Goal: Information Seeking & Learning: Learn about a topic

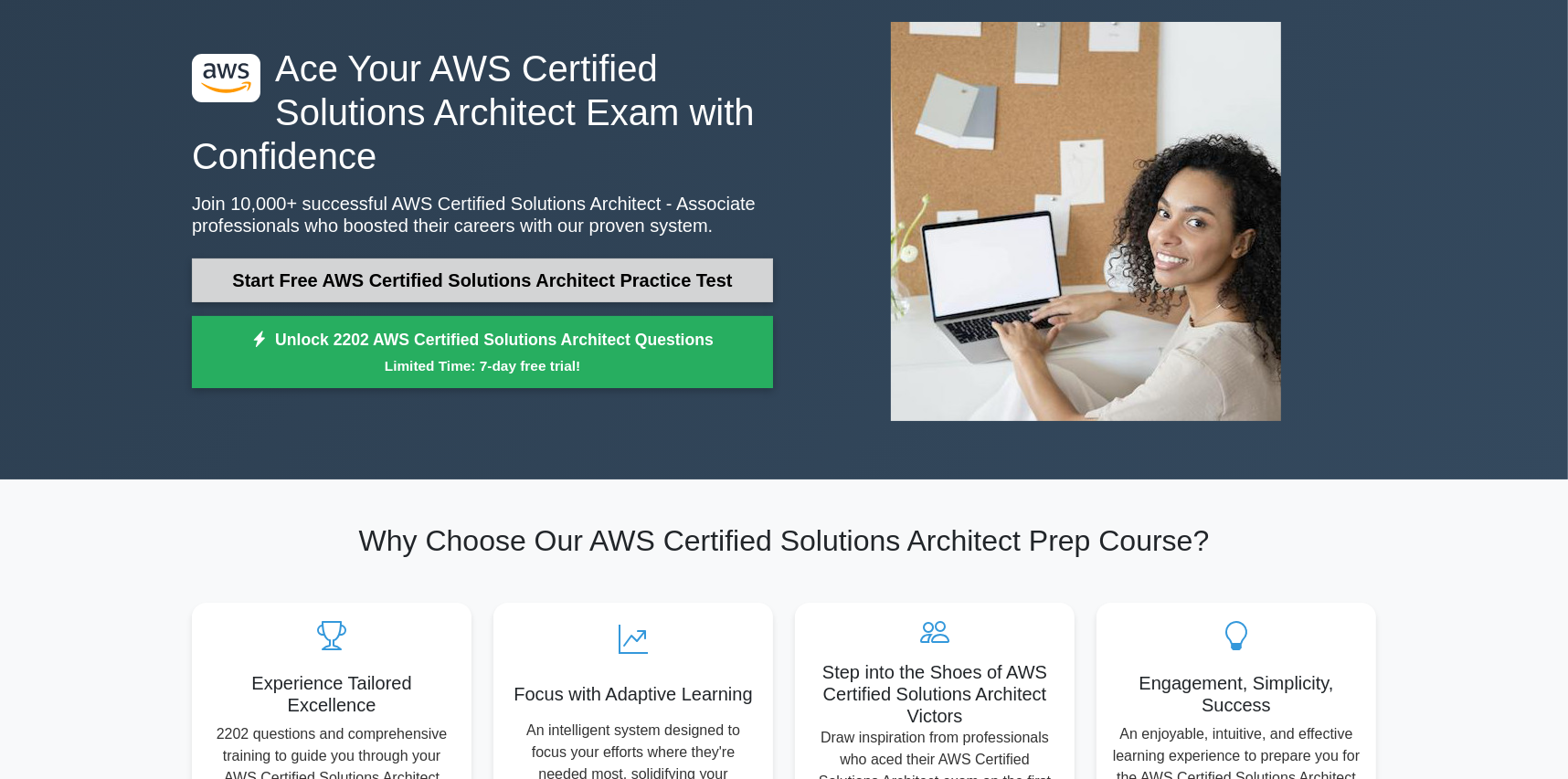
click at [512, 276] on link "Start Free AWS Certified Solutions Architect Practice Test" at bounding box center [482, 280] width 581 height 43
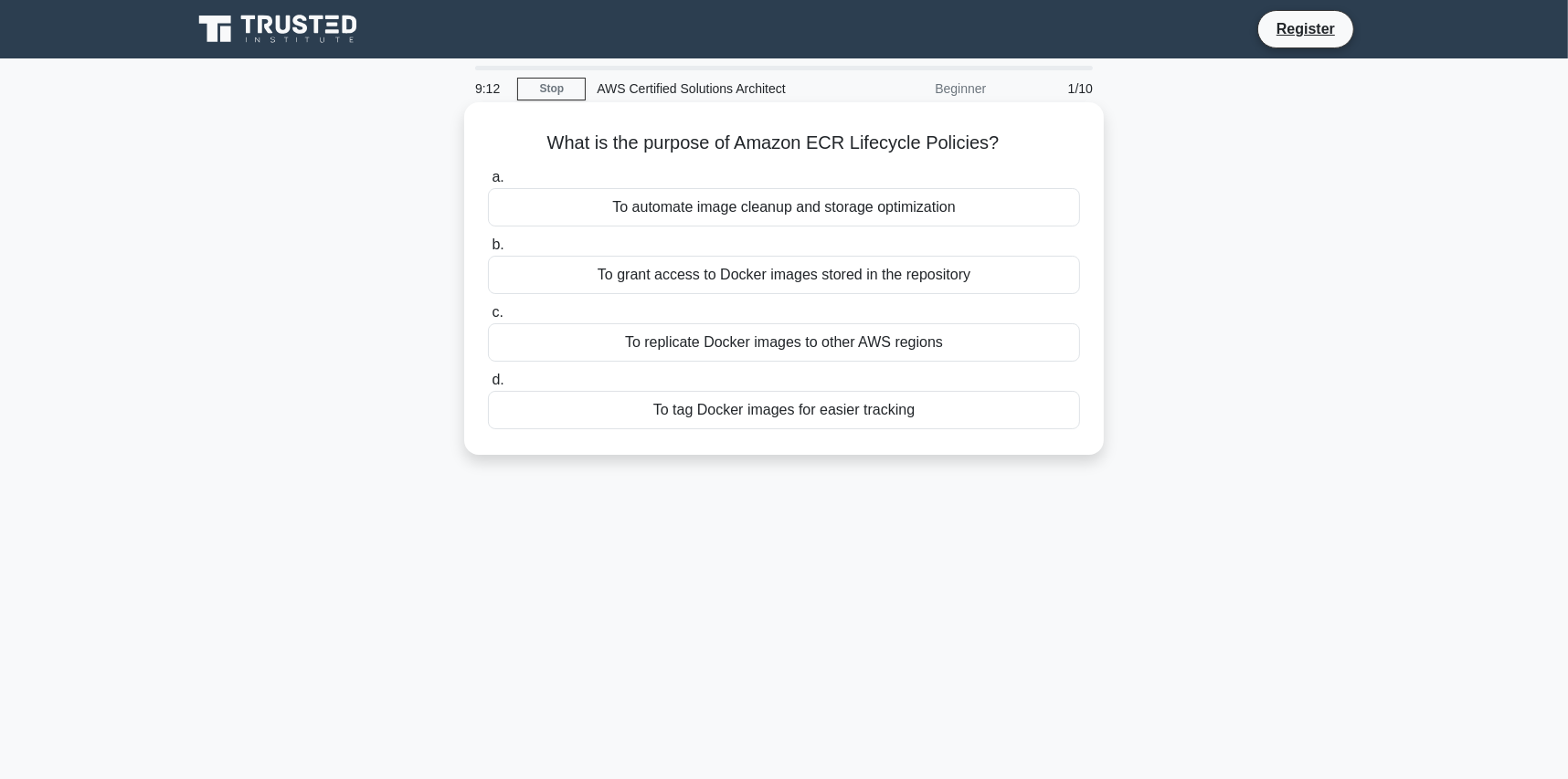
click at [909, 218] on div "To automate image cleanup and storage optimization" at bounding box center [784, 207] width 592 height 39
click at [488, 184] on input "a. To automate image cleanup and storage optimization" at bounding box center [488, 177] width 0 height 12
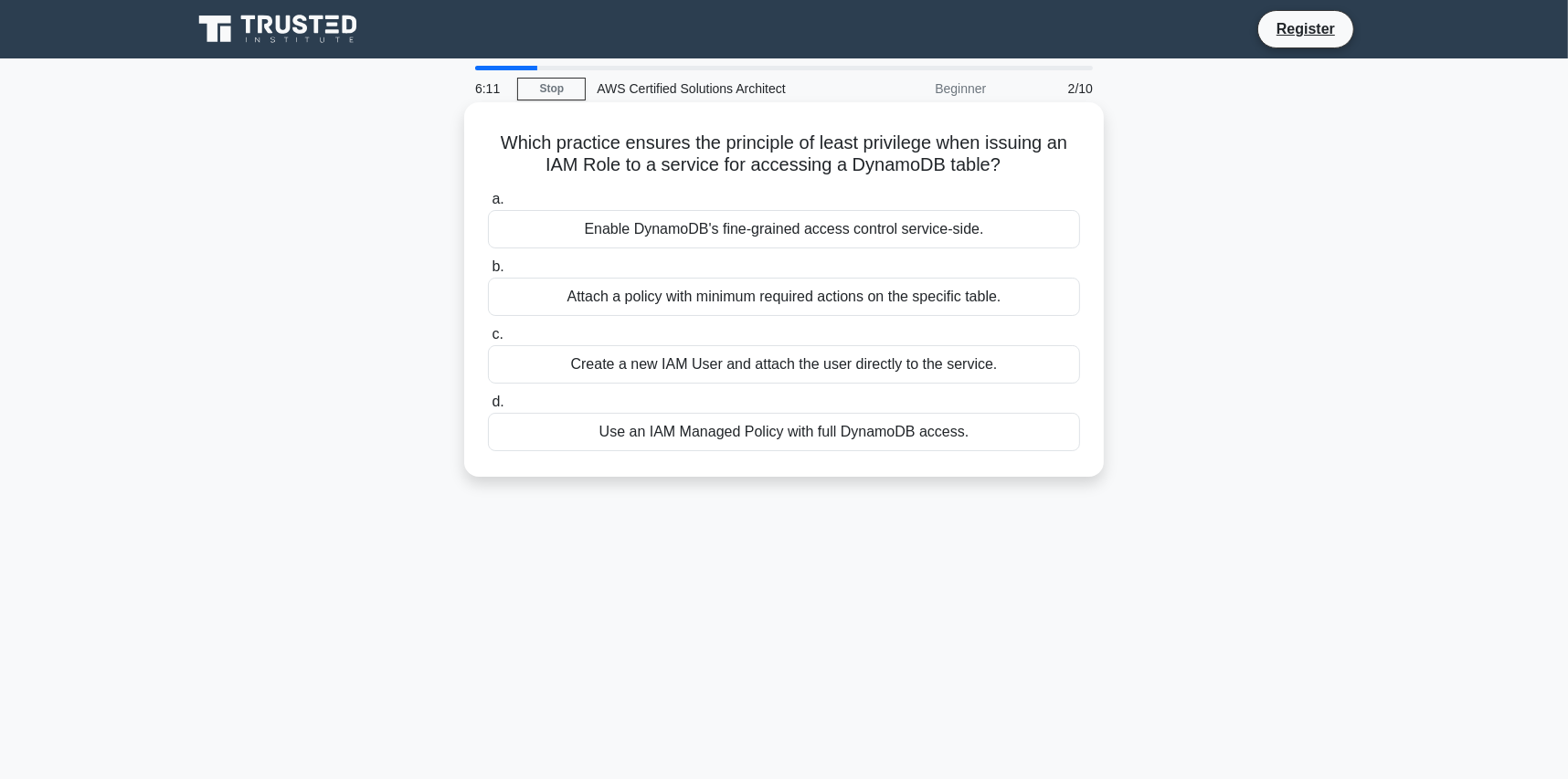
click at [846, 225] on div "Enable DynamoDB's fine-grained access control service-side." at bounding box center [784, 229] width 592 height 39
click at [488, 206] on input "a. Enable DynamoDB's fine-grained access control service-side." at bounding box center [488, 199] width 0 height 12
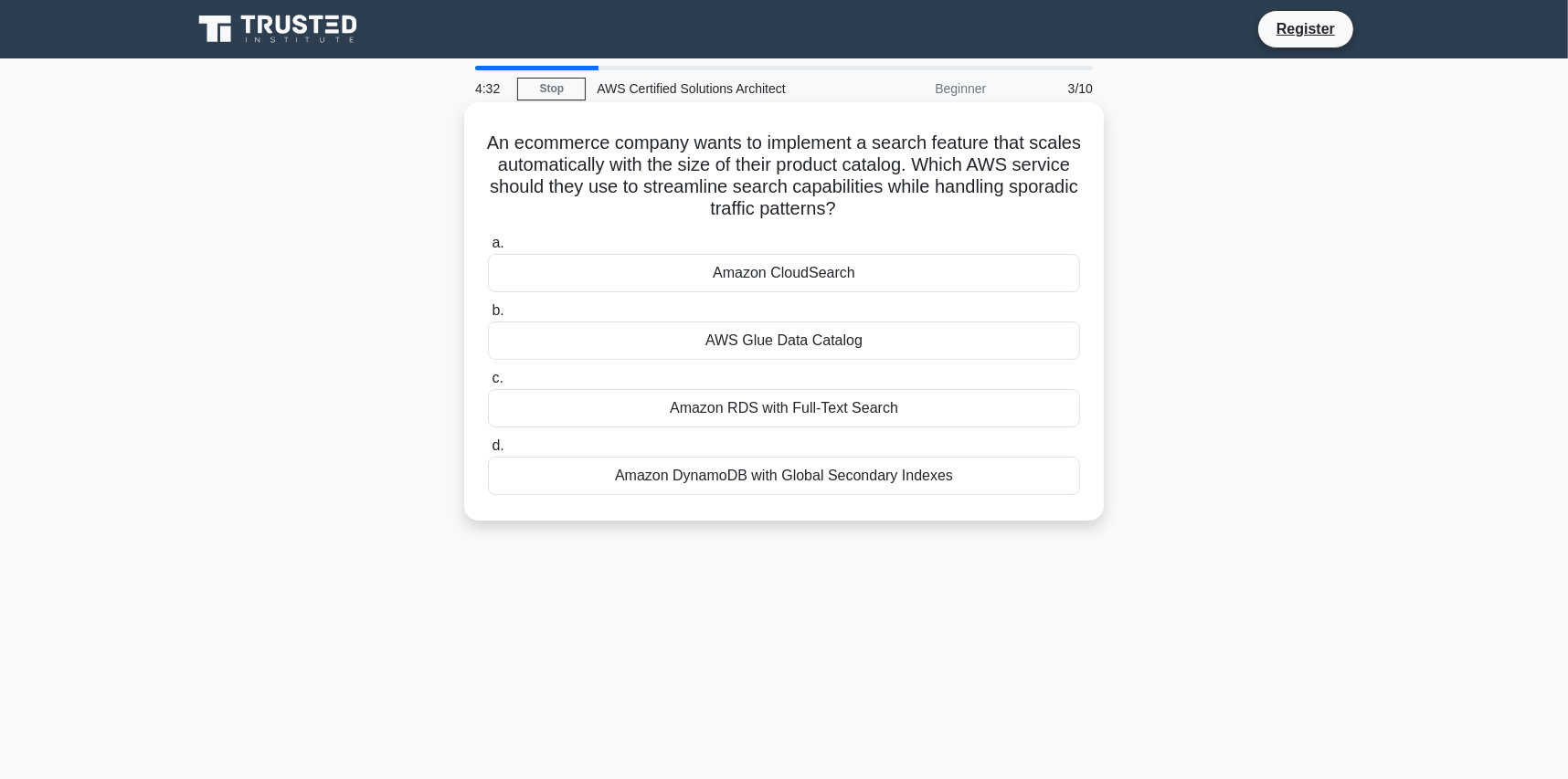
click at [932, 417] on div "Amazon RDS with Full-Text Search" at bounding box center [784, 408] width 592 height 39
click at [488, 385] on input "c. Amazon RDS with Full-Text Search" at bounding box center [488, 378] width 0 height 12
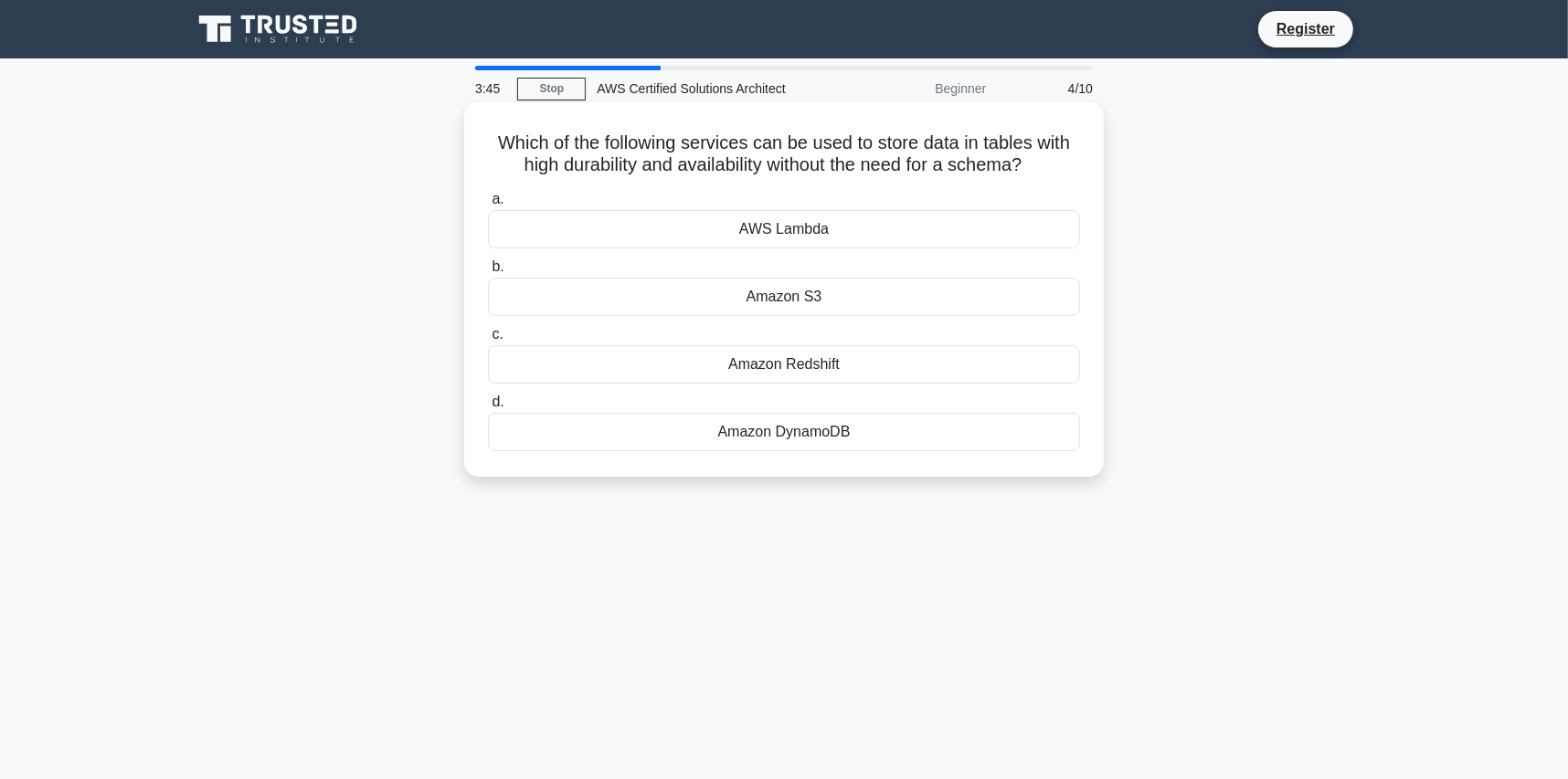
click at [843, 441] on div "Amazon DynamoDB" at bounding box center [784, 432] width 592 height 39
click at [488, 408] on input "d. Amazon DynamoDB" at bounding box center [488, 402] width 0 height 12
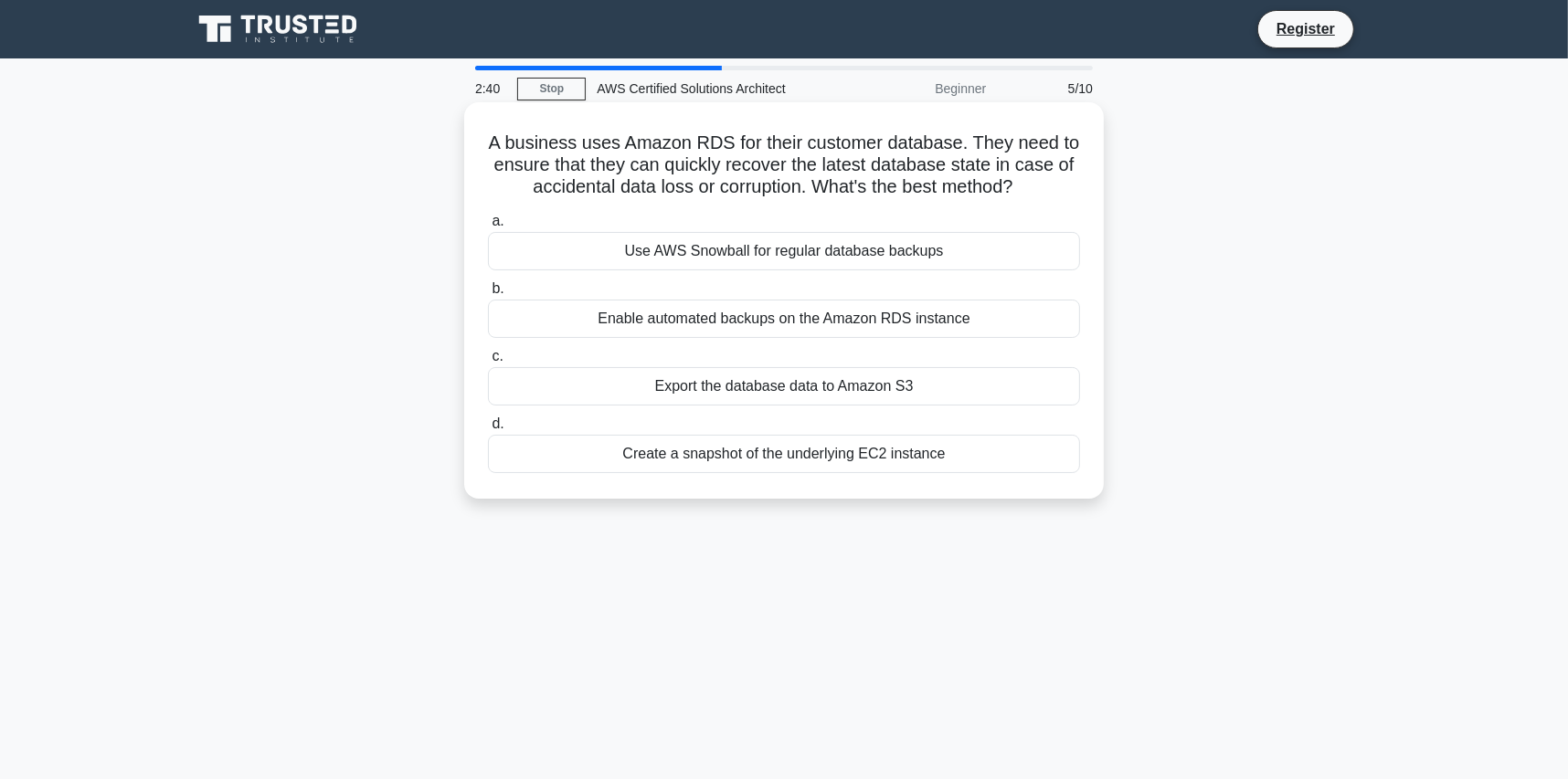
click at [909, 323] on div "Enable automated backups on the Amazon RDS instance" at bounding box center [784, 319] width 592 height 39
click at [488, 295] on input "b. Enable automated backups on the Amazon RDS instance" at bounding box center [488, 289] width 0 height 12
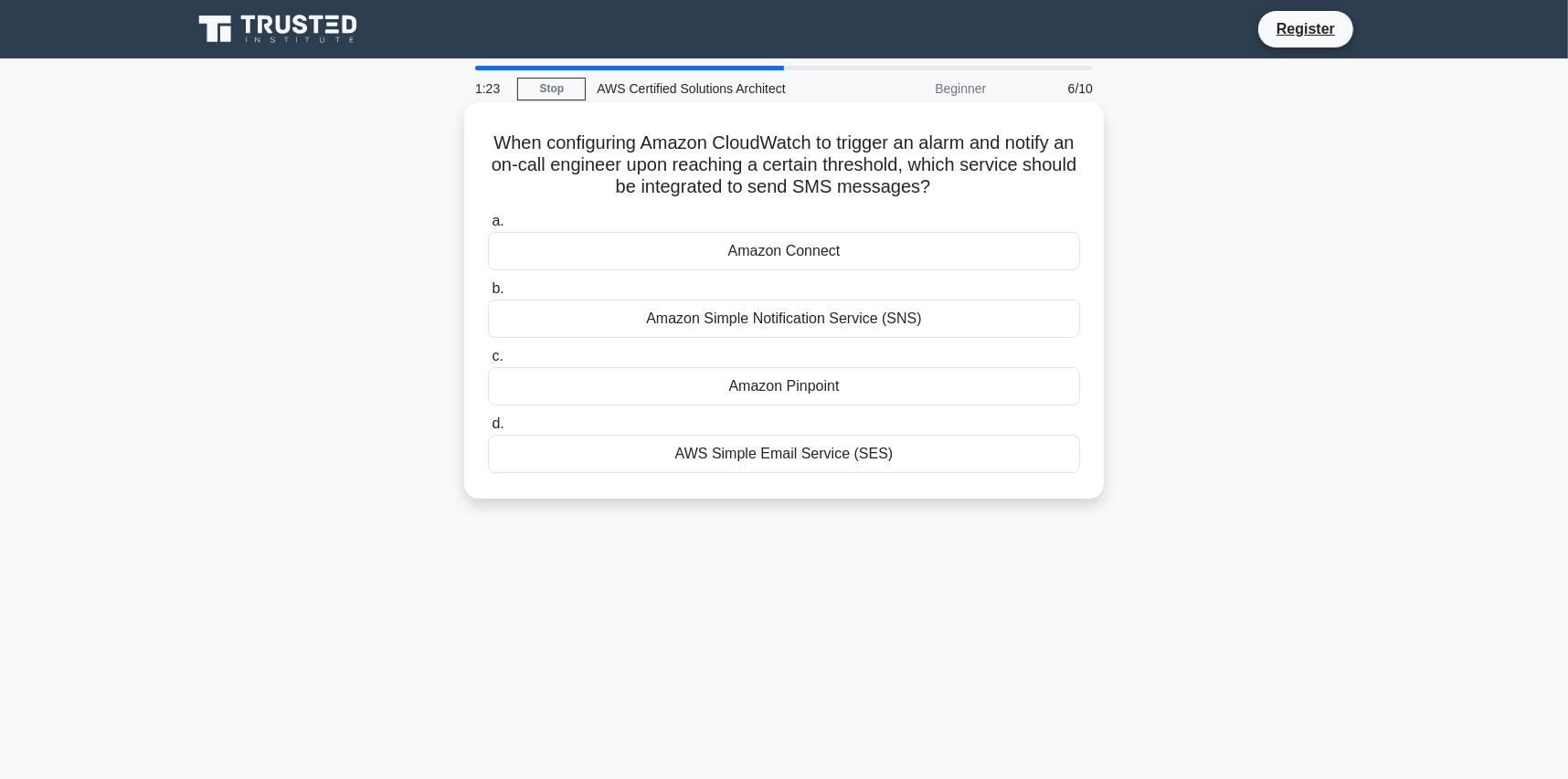
click at [838, 451] on div "AWS Simple Email Service (SES)" at bounding box center [784, 454] width 592 height 39
click at [488, 430] on input "d. AWS Simple Email Service (SES)" at bounding box center [488, 424] width 0 height 12
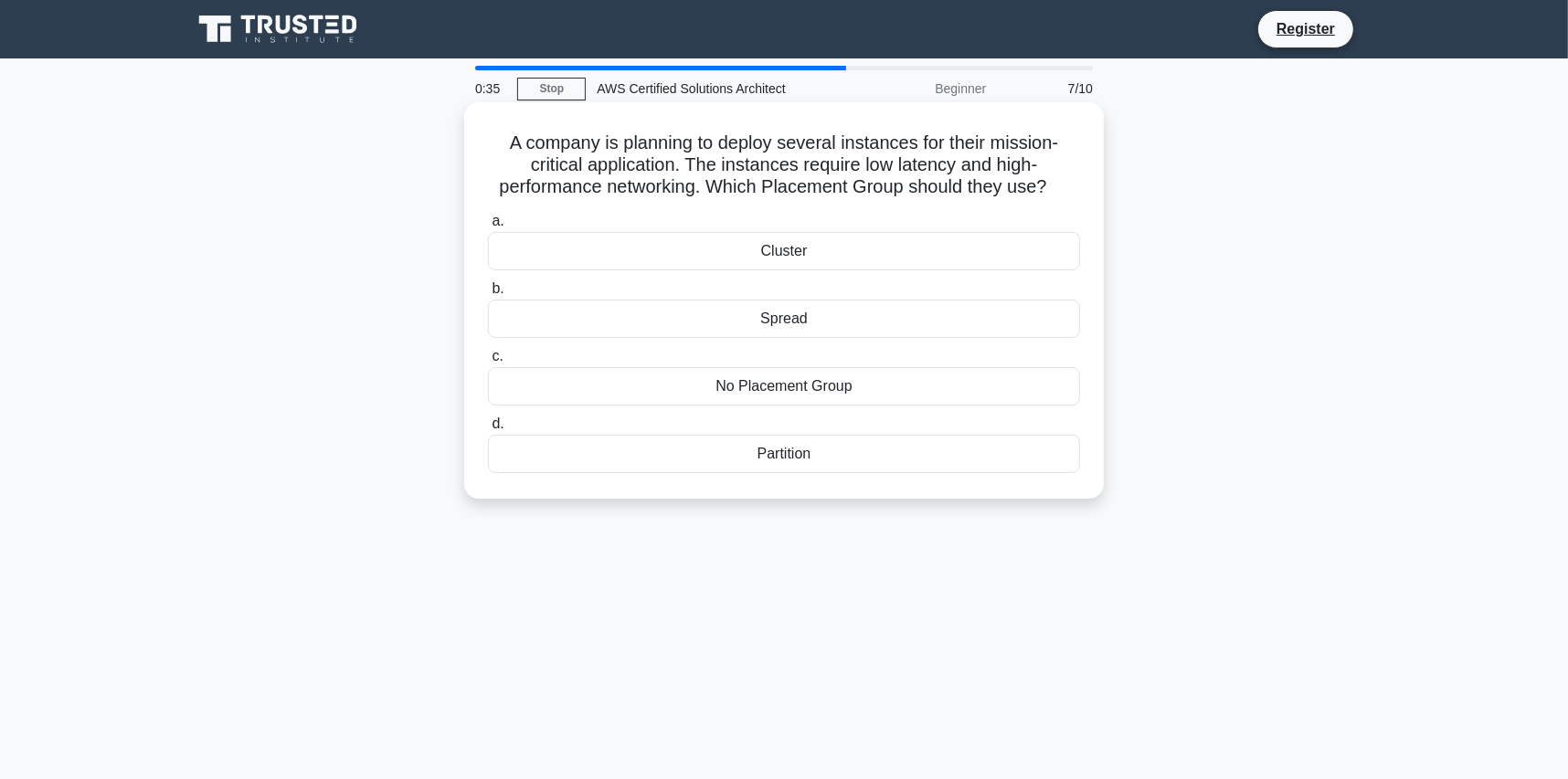
click at [890, 263] on div "Cluster" at bounding box center [784, 251] width 592 height 39
click at [488, 227] on input "a. Cluster" at bounding box center [488, 222] width 0 height 12
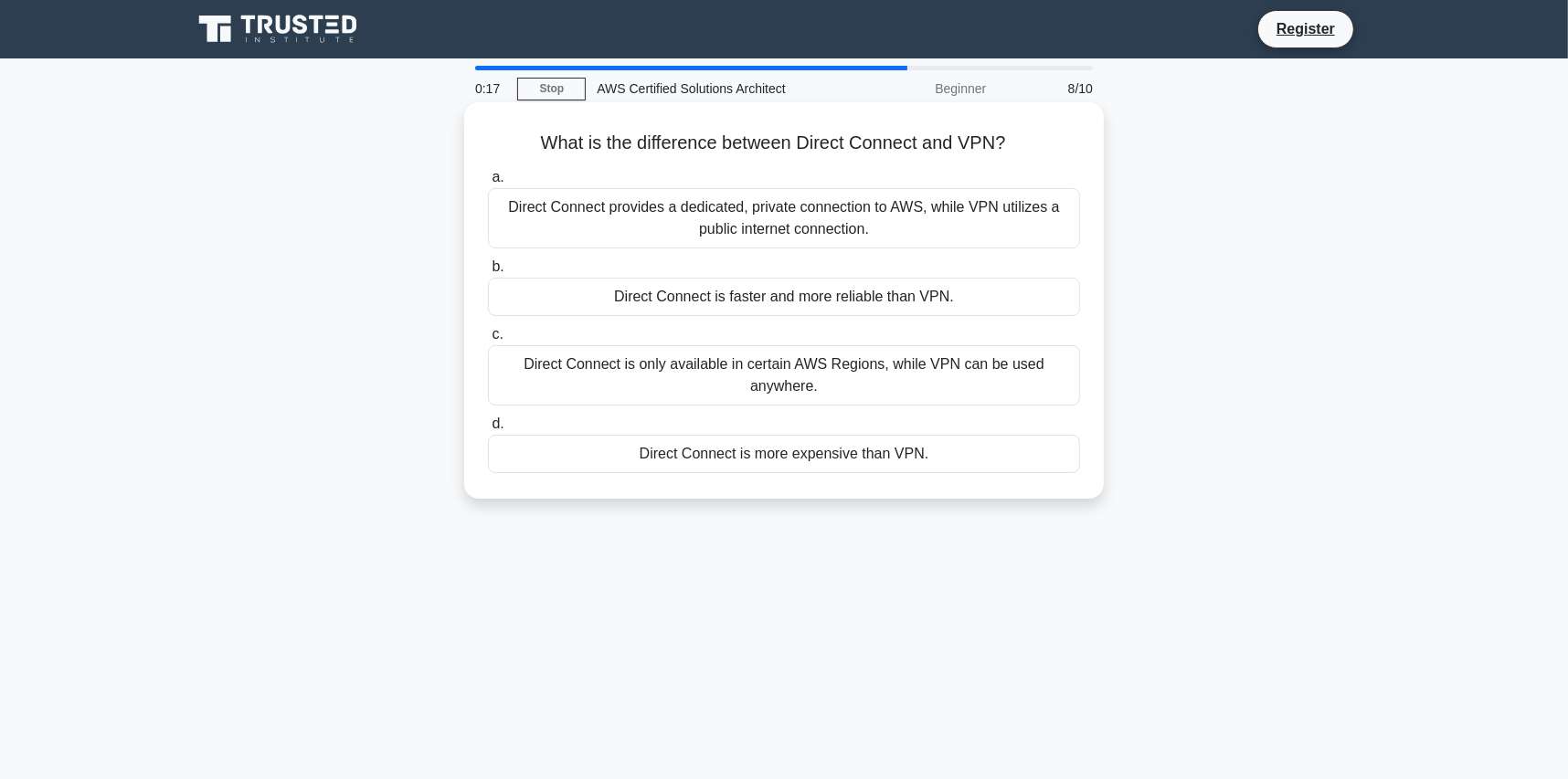
click at [1004, 221] on div "Direct Connect provides a dedicated, private connection to AWS, while VPN utili…" at bounding box center [784, 219] width 592 height 60
click at [488, 184] on input "a. Direct Connect provides a dedicated, private connection to AWS, while VPN ut…" at bounding box center [488, 177] width 0 height 12
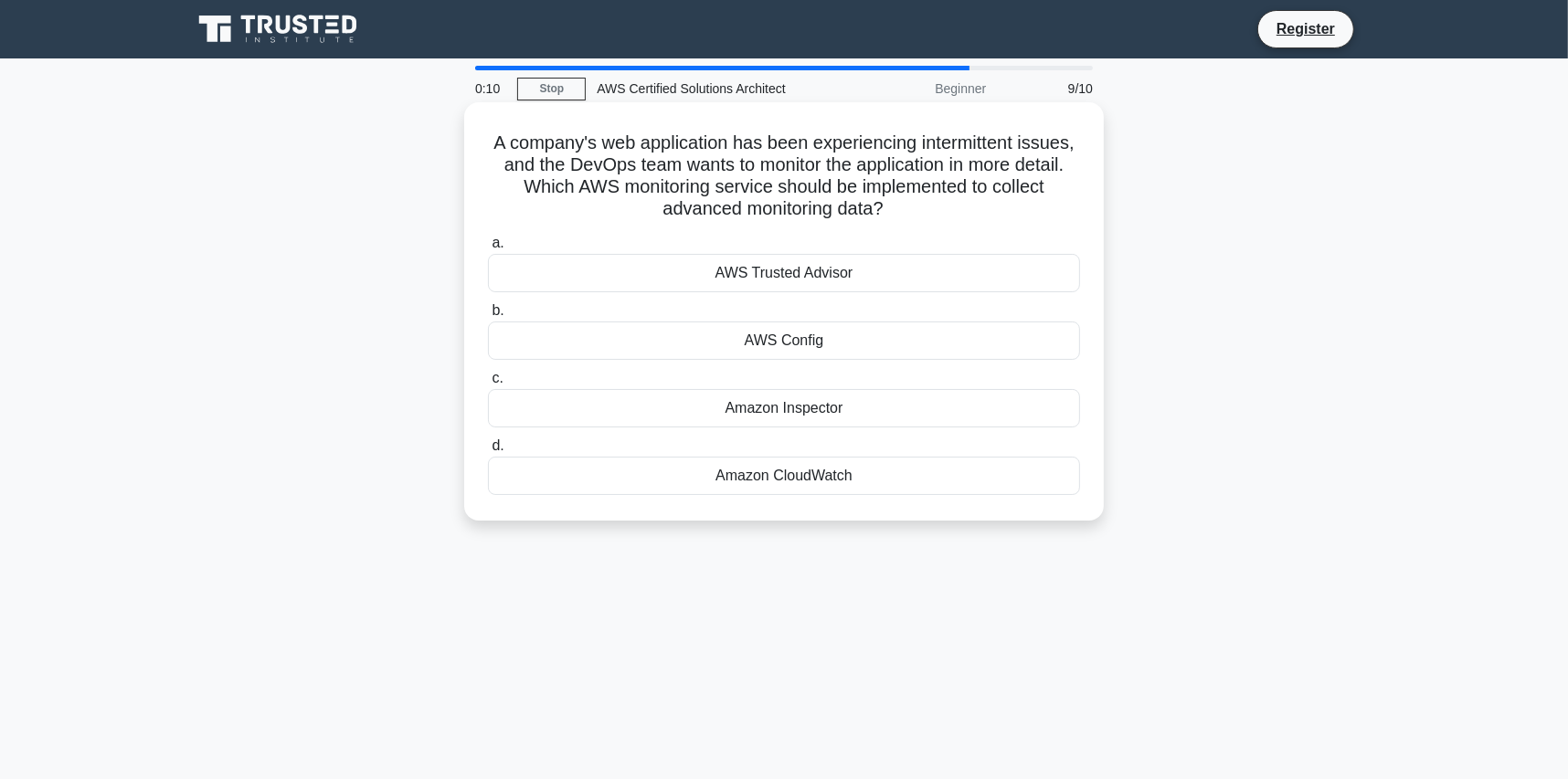
click at [933, 283] on div "AWS Trusted Advisor" at bounding box center [784, 273] width 592 height 39
click at [488, 249] on input "a. AWS Trusted Advisor" at bounding box center [488, 243] width 0 height 12
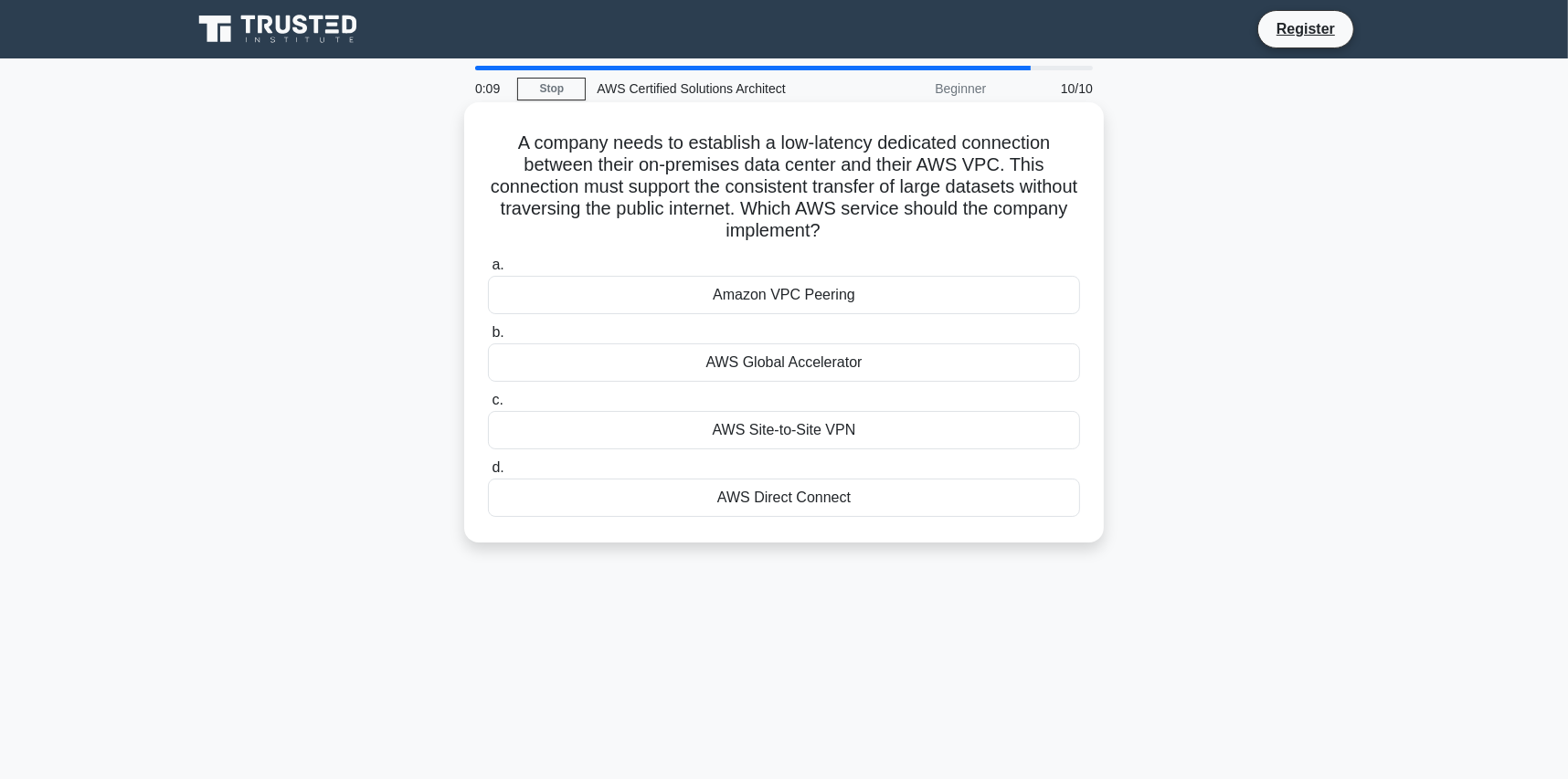
click at [926, 297] on div "Amazon VPC Peering" at bounding box center [784, 294] width 592 height 39
click at [488, 272] on input "a. Amazon VPC Peering" at bounding box center [488, 265] width 0 height 12
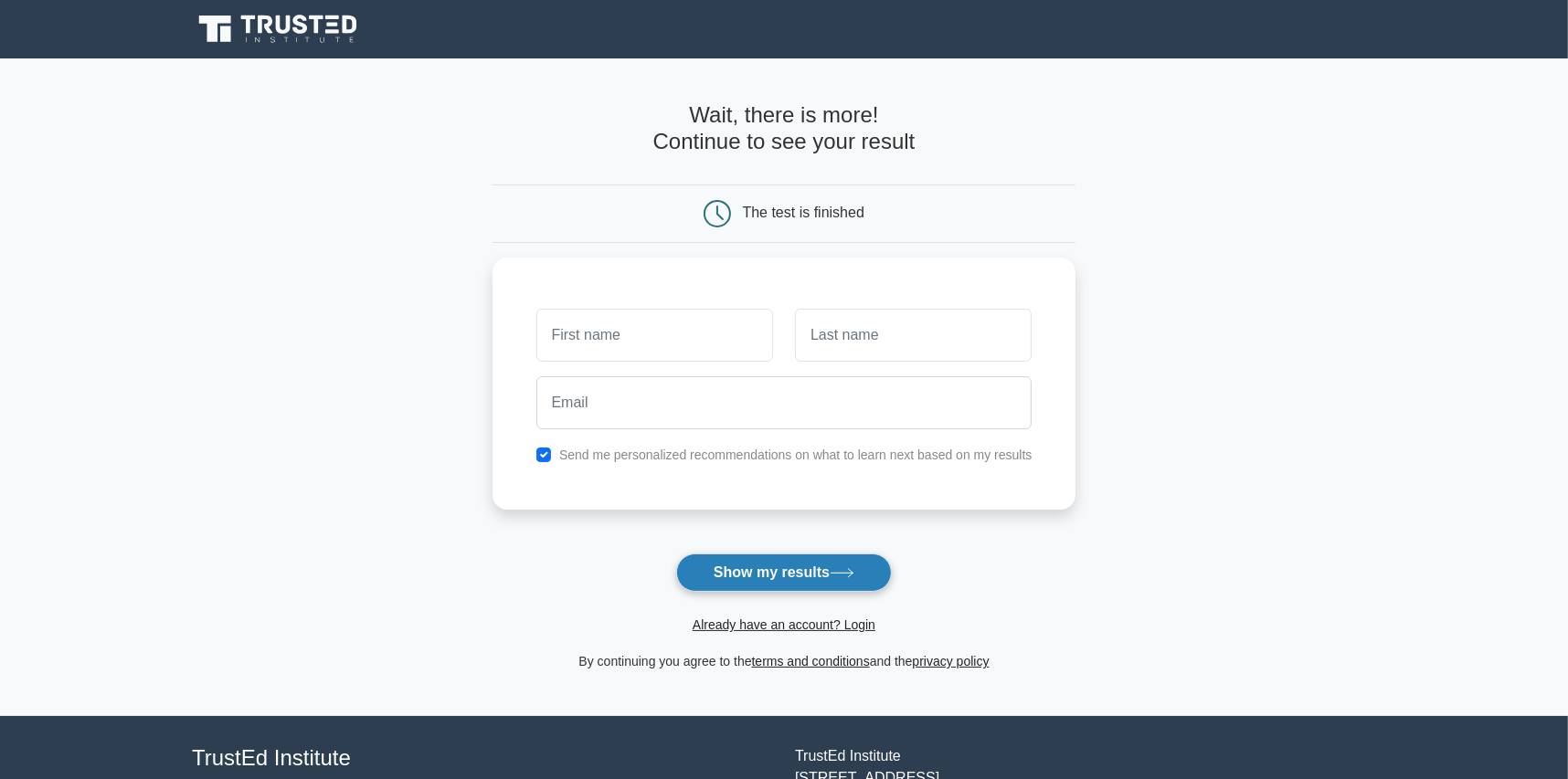
click at [769, 564] on button "Show my results" at bounding box center [784, 572] width 216 height 39
click at [1186, 283] on main "Wait, there is more! Continue to see your result The test is finished and the" at bounding box center [784, 387] width 1568 height 657
click at [243, 312] on main "Wait, there is more! Continue to see your result The test is finished and the" at bounding box center [784, 387] width 1568 height 657
